Goal: Task Accomplishment & Management: Manage account settings

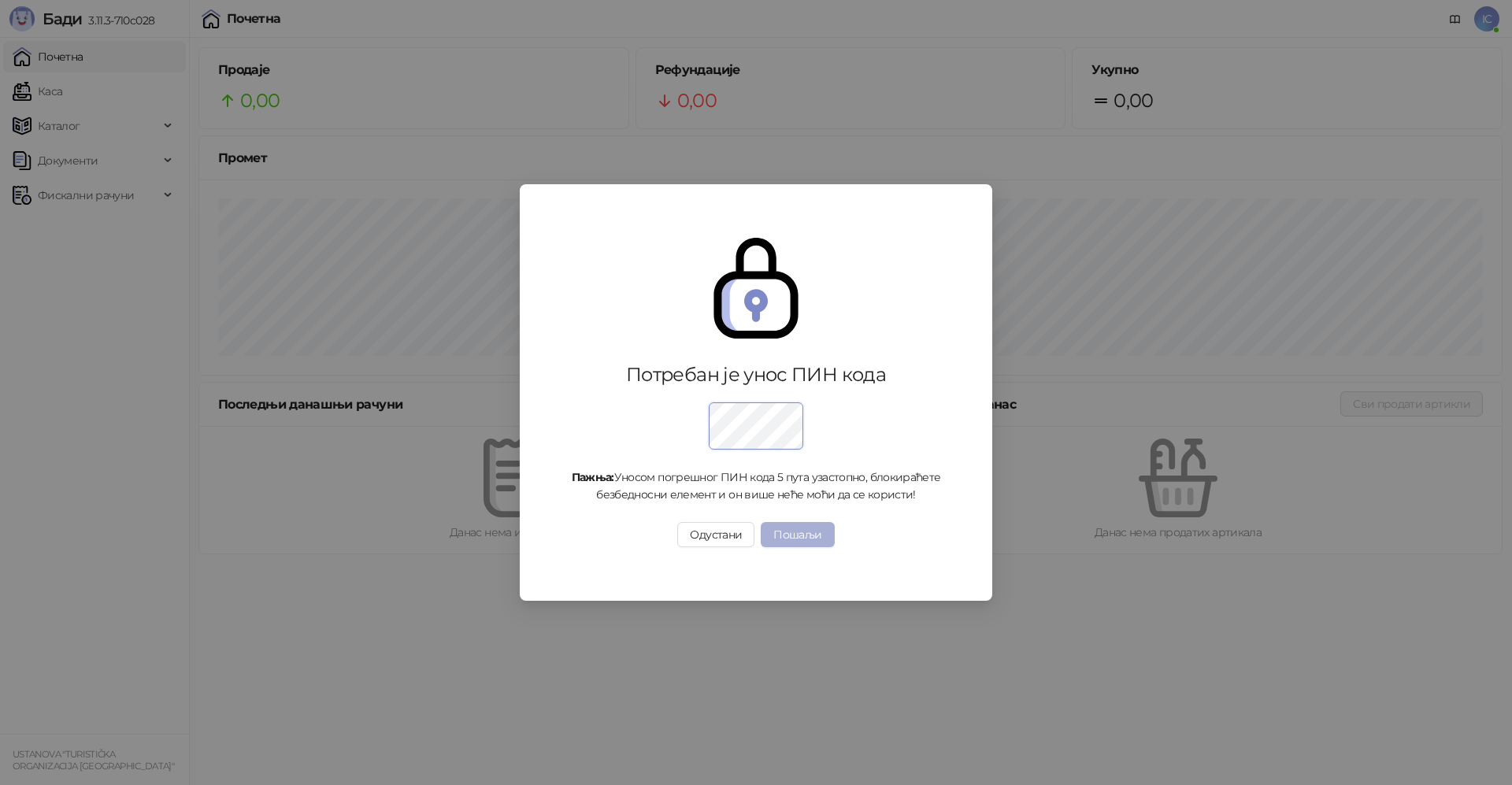
click at [795, 540] on button "Пошаљи" at bounding box center [797, 535] width 73 height 25
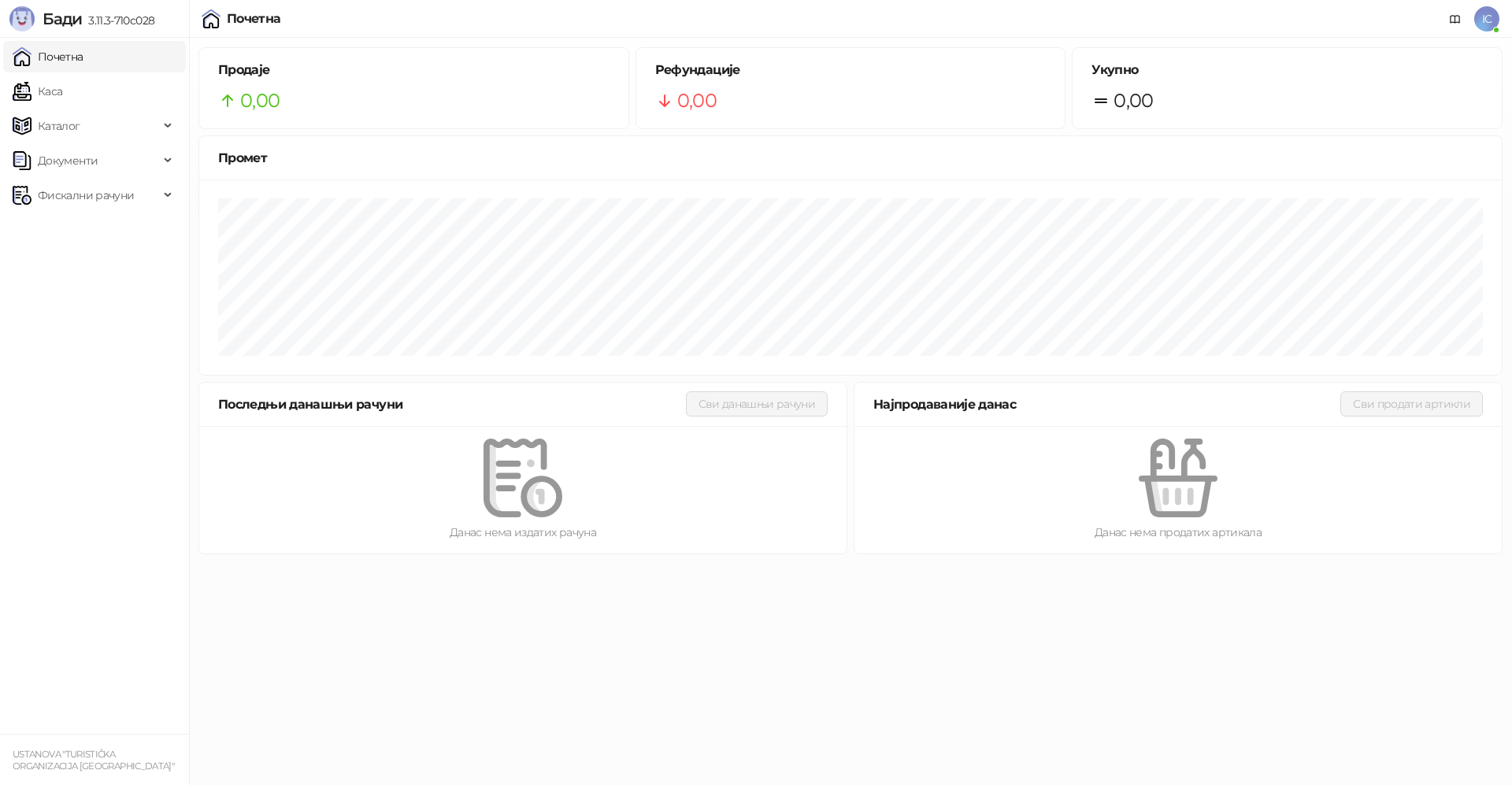
click at [1173, 564] on html "Бади 3.11.3-710c028 Почетна Каса Каталог Документи Фискални рачуни USTANOVA "TU…" at bounding box center [756, 282] width 1512 height 564
click at [74, 191] on span "Фискални рачуни" at bounding box center [86, 196] width 96 height 32
click at [88, 225] on link "Издати рачуни" at bounding box center [72, 230] width 106 height 32
click at [1487, 19] on span "IC" at bounding box center [1487, 19] width 25 height 25
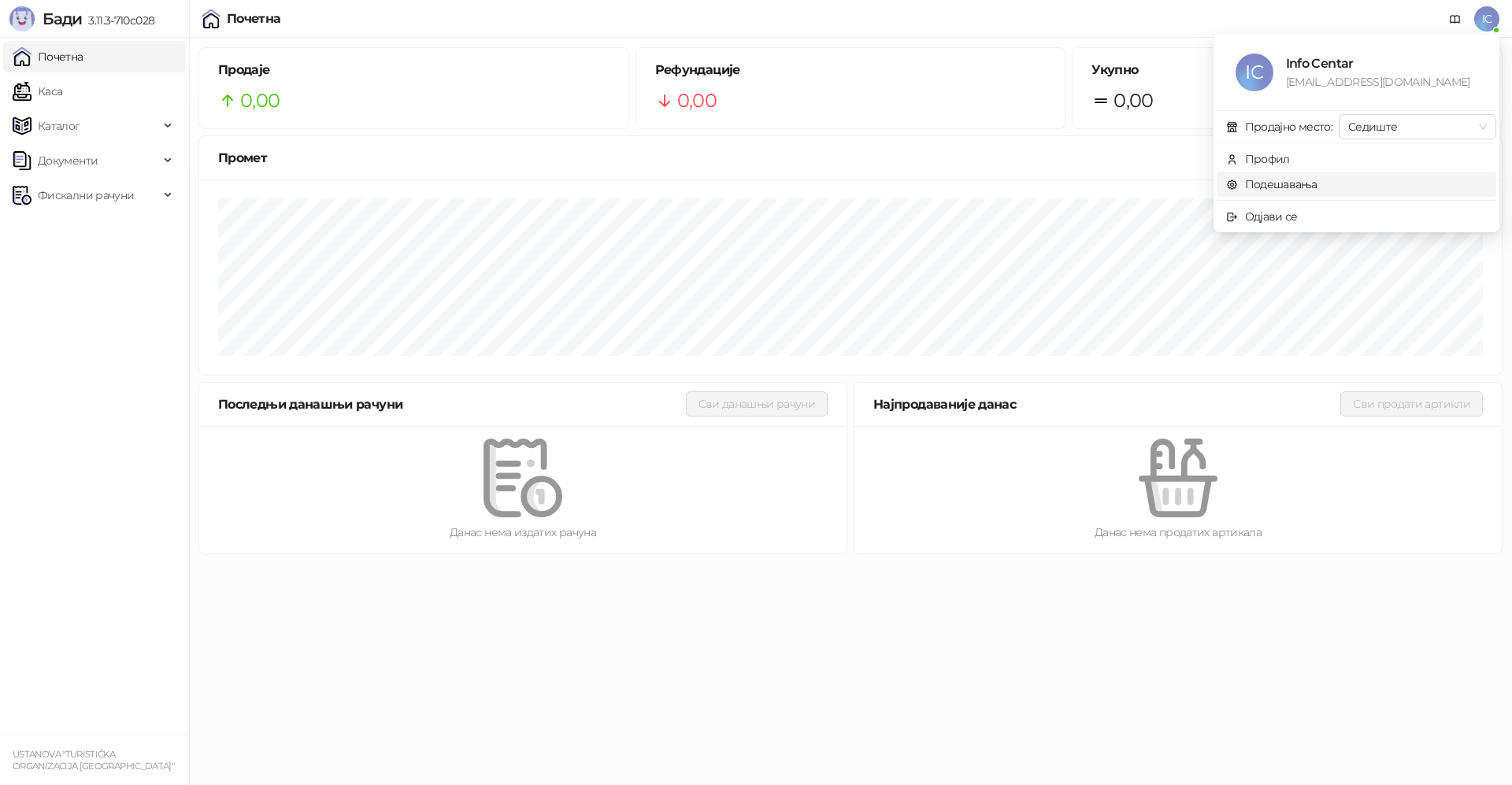
click at [1287, 183] on link "Подешавања" at bounding box center [1271, 185] width 91 height 14
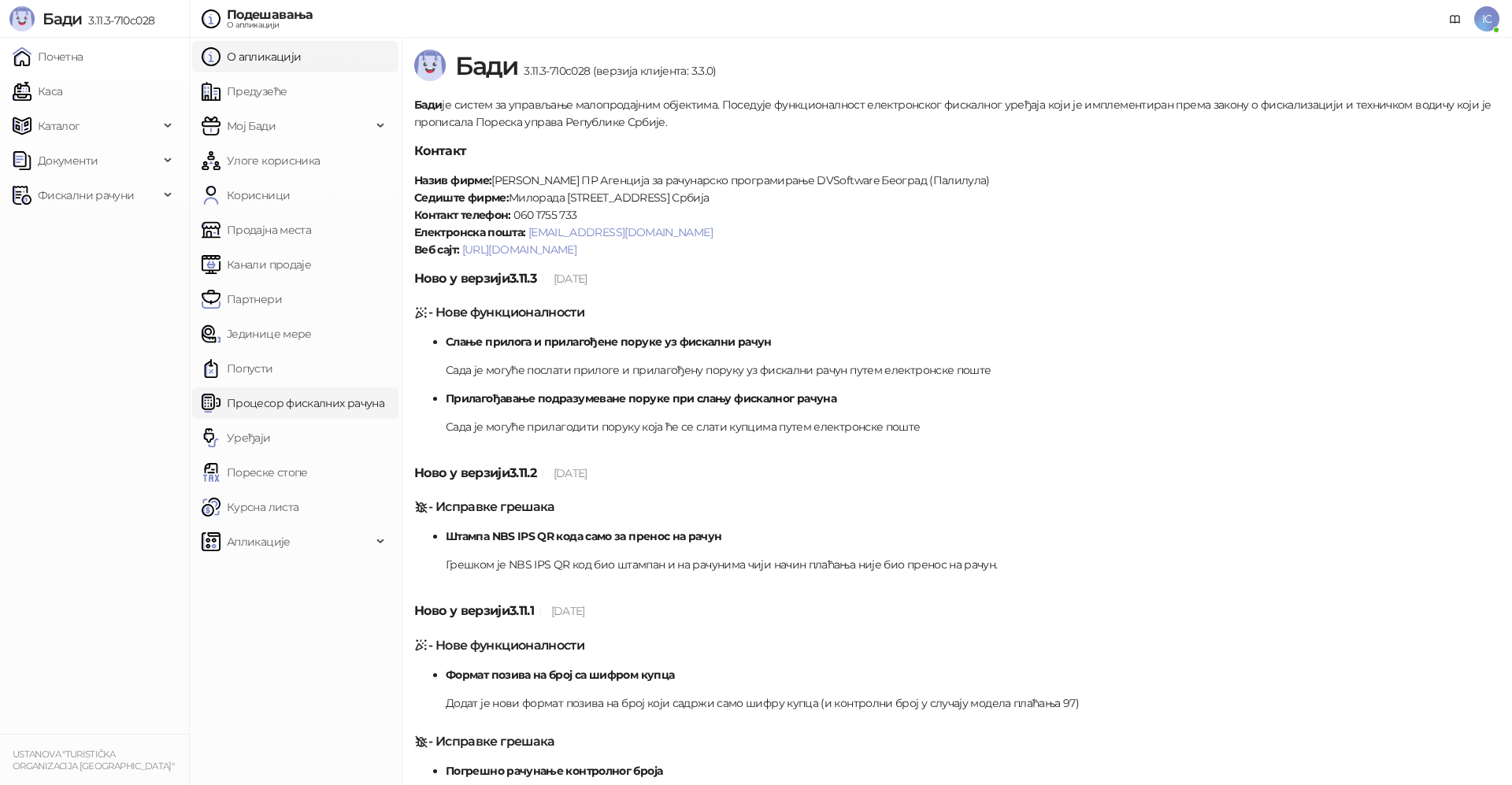
click at [254, 400] on link "Процесор фискалних рачуна" at bounding box center [293, 403] width 183 height 32
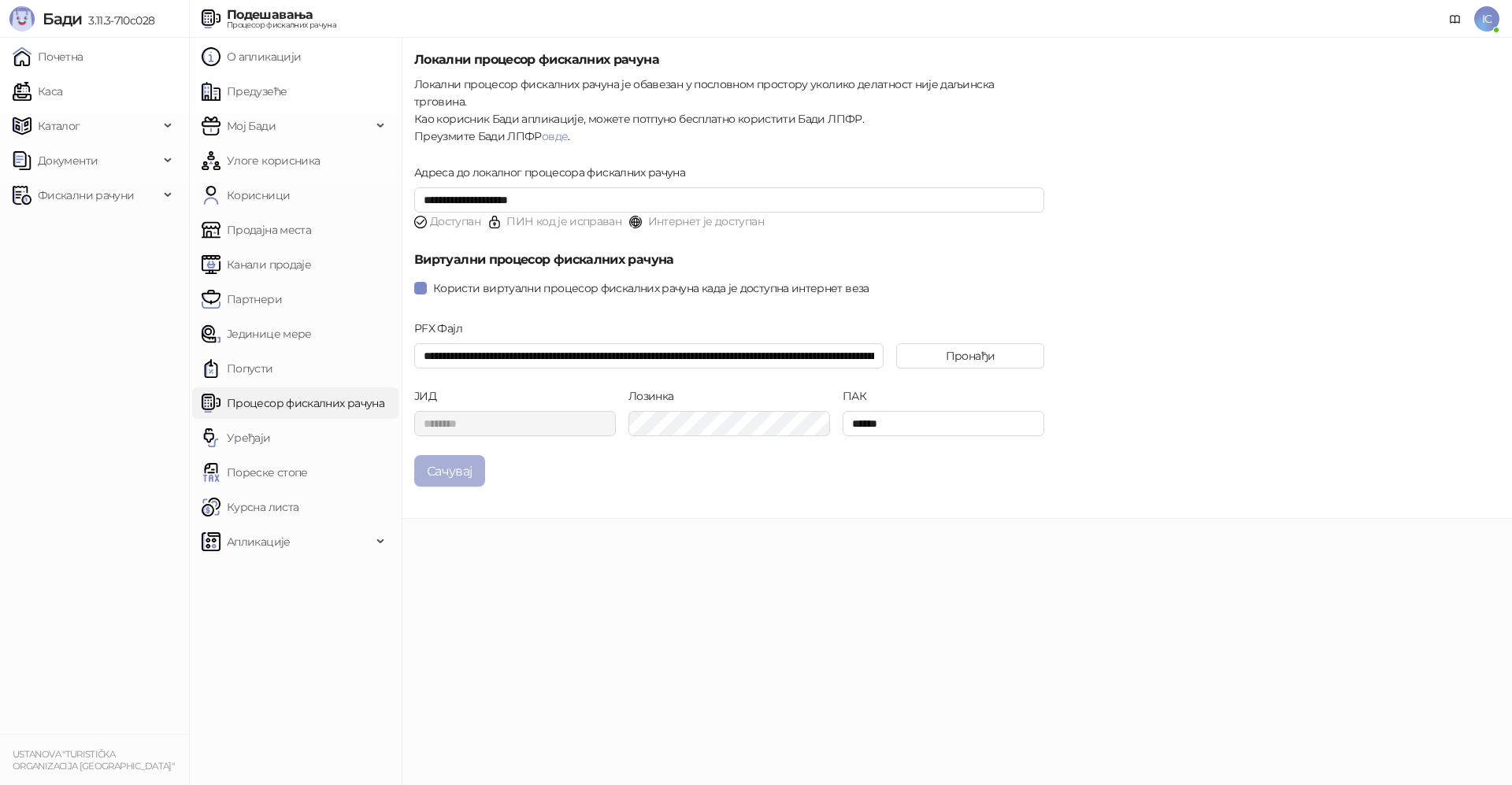
click at [448, 455] on button "Сачувај" at bounding box center [450, 471] width 71 height 32
click at [1468, 699] on icon "close" at bounding box center [1465, 702] width 11 height 11
